Goal: Information Seeking & Learning: Learn about a topic

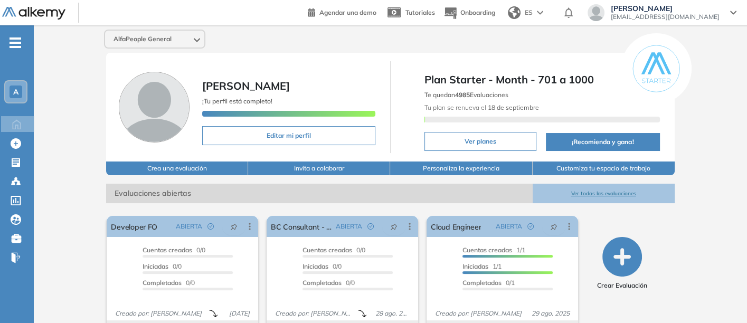
click at [588, 187] on button "Ver todas las evaluaciones" at bounding box center [604, 194] width 142 height 20
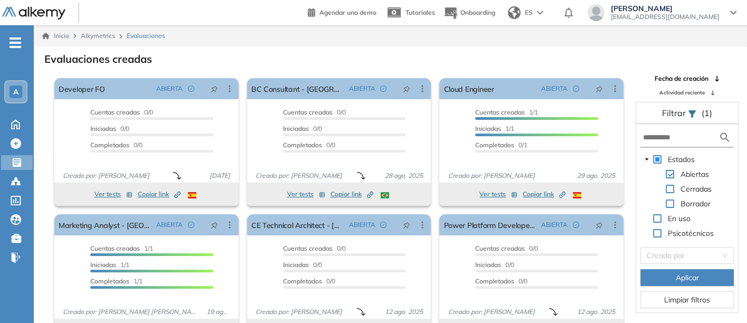
click at [14, 90] on span "A" at bounding box center [15, 92] width 5 height 8
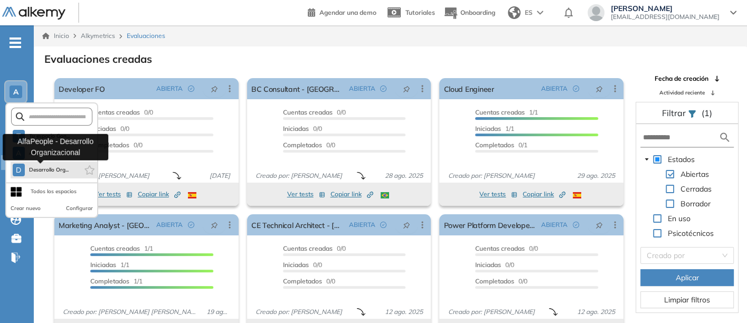
click at [39, 166] on span "Desarrollo Org..." at bounding box center [49, 170] width 40 height 8
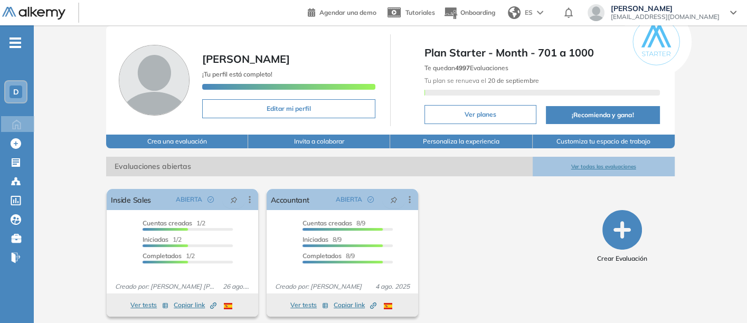
scroll to position [40, 0]
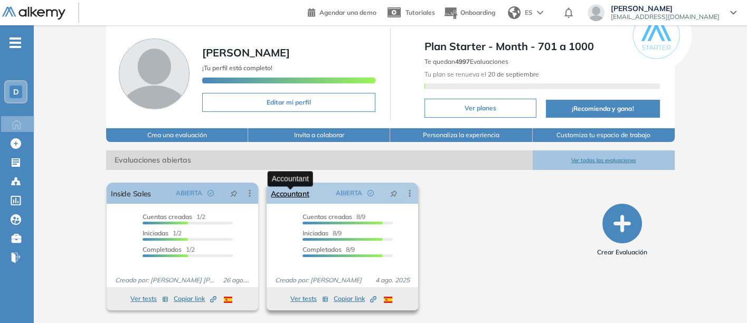
click at [284, 191] on link "Accountant" at bounding box center [290, 193] width 38 height 21
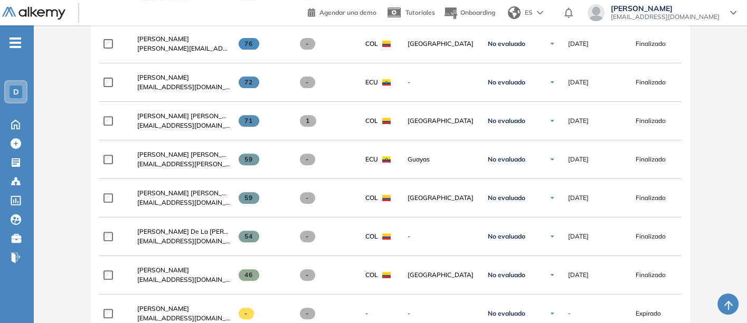
scroll to position [469, 0]
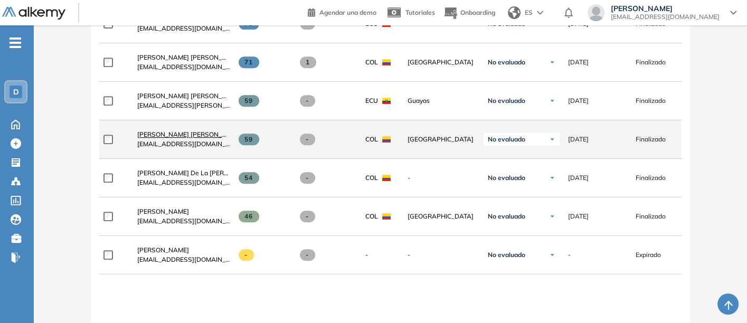
click at [161, 131] on link "[PERSON_NAME] [PERSON_NAME]" at bounding box center [183, 135] width 93 height 10
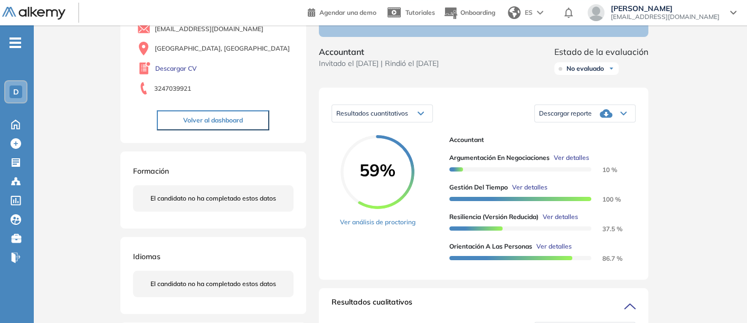
scroll to position [117, 0]
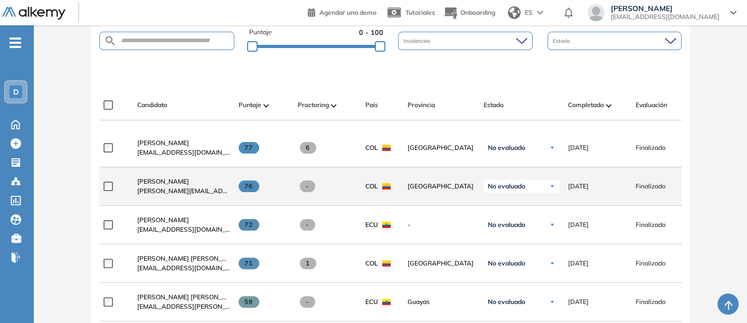
scroll to position [293, 0]
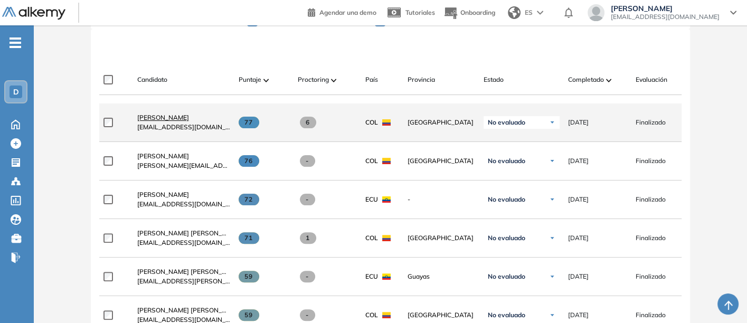
click at [145, 119] on span "[PERSON_NAME]" at bounding box center [163, 118] width 52 height 8
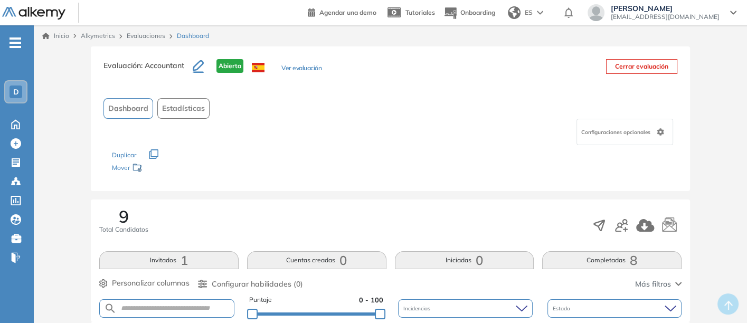
drag, startPoint x: 538, startPoint y: 1, endPoint x: 708, endPoint y: 74, distance: 185.2
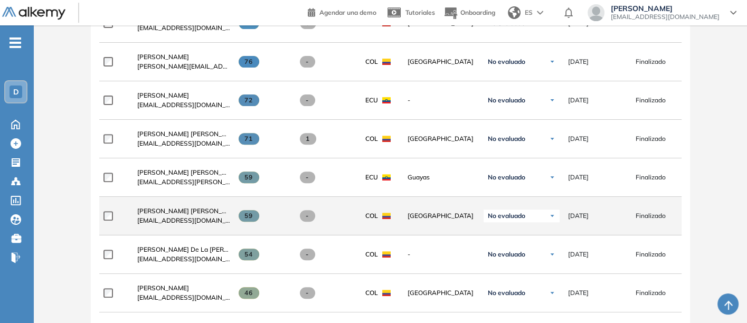
scroll to position [410, 0]
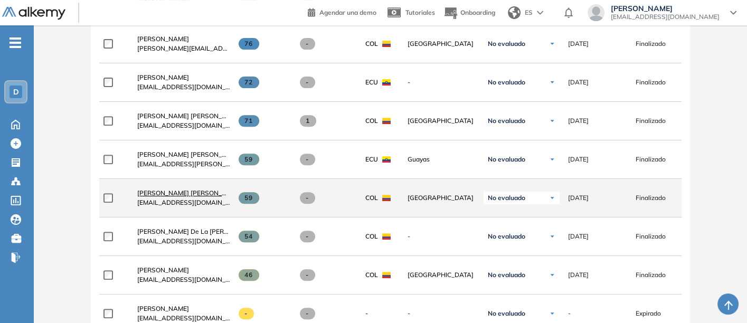
click at [154, 194] on span "[PERSON_NAME] [PERSON_NAME]" at bounding box center [189, 193] width 105 height 8
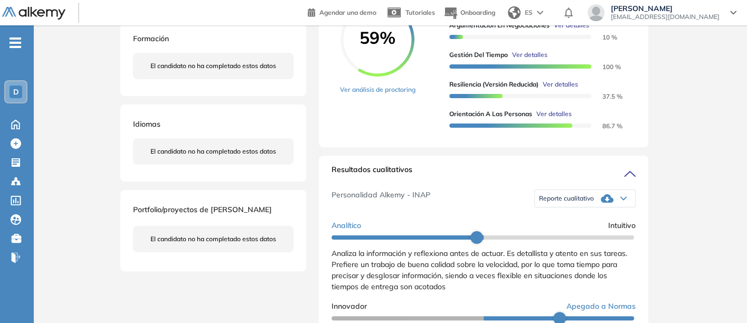
scroll to position [234, 0]
click at [555, 202] on span "Reporte cualitativo" at bounding box center [566, 198] width 55 height 8
click at [557, 236] on li "Reporte sin Afinidad AI" at bounding box center [571, 230] width 62 height 11
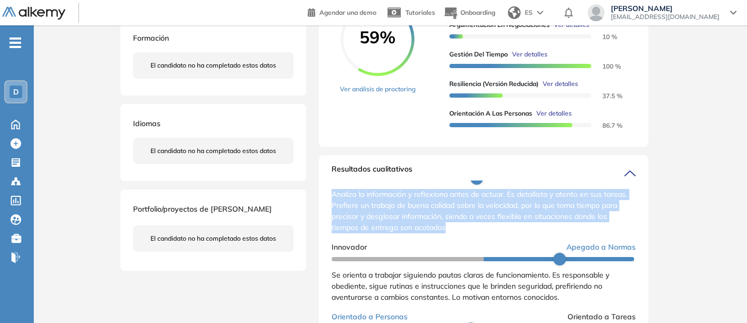
drag, startPoint x: 333, startPoint y: 204, endPoint x: 453, endPoint y: 239, distance: 124.7
click at [453, 233] on div "Analiza la información y reflexiona antes de actuar. Es detallista y atento en …" at bounding box center [484, 211] width 304 height 44
copy span "Analiza la información y reflexiona antes de actuar. Es detallista y atento en …"
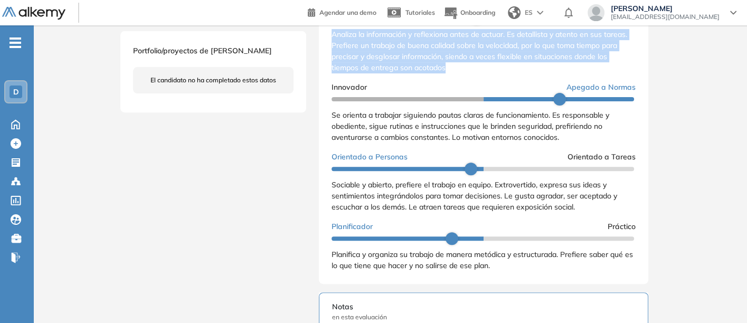
scroll to position [410, 0]
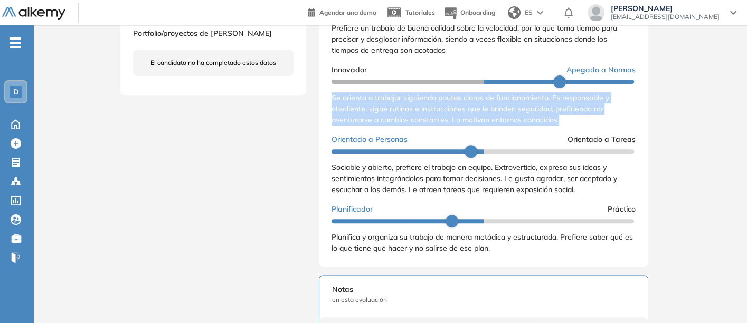
drag, startPoint x: 332, startPoint y: 109, endPoint x: 565, endPoint y: 131, distance: 233.4
click at [565, 126] on div "Se orienta a trabajar siguiendo pautas claras de funcionamiento. Es responsable…" at bounding box center [484, 108] width 304 height 33
copy span "Se orienta a trabajar siguiendo pautas claras de funcionamiento. Es responsable…"
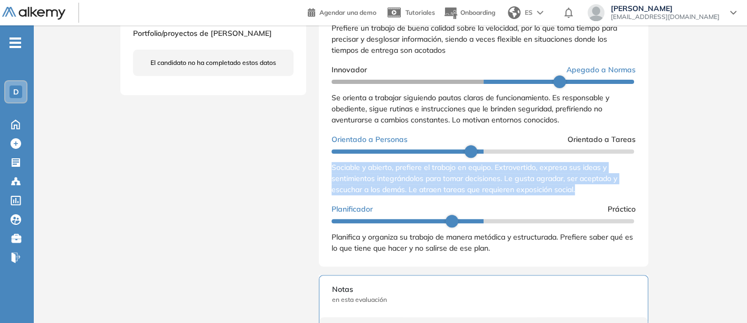
drag, startPoint x: 331, startPoint y: 175, endPoint x: 579, endPoint y: 197, distance: 249.2
click at [579, 195] on div "Sociable y abierto, prefiere el trabajo en equipo. Extrovertido, expresa sus id…" at bounding box center [484, 178] width 304 height 33
copy span "Sociable y abierto, prefiere el trabajo en equipo. Extrovertido, expresa sus id…"
click at [374, 29] on span "Analiza la información y reflexiona antes de actuar. Es detallista y atento en …" at bounding box center [480, 33] width 296 height 43
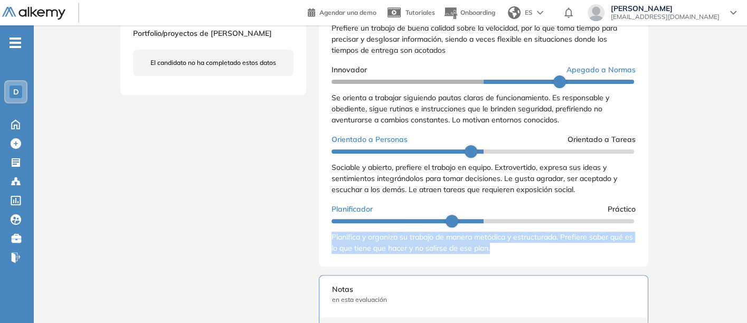
drag, startPoint x: 332, startPoint y: 245, endPoint x: 509, endPoint y: 258, distance: 177.4
click at [509, 254] on div "Planifica y organiza su trabajo de manera metódica y estructurada. Prefiere sab…" at bounding box center [484, 243] width 304 height 22
copy span "Planifica y organiza su trabajo de manera metódica y estructurada. Prefiere sab…"
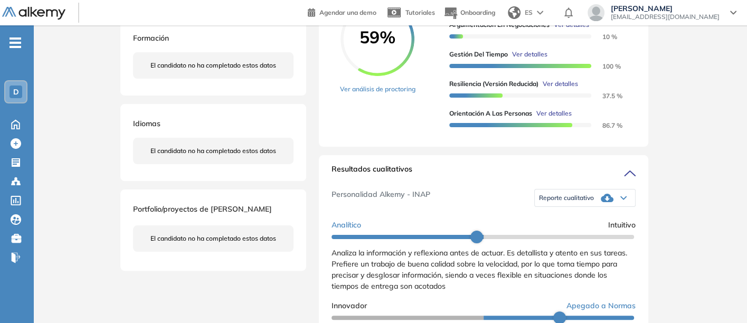
scroll to position [176, 0]
